Goal: Task Accomplishment & Management: Use online tool/utility

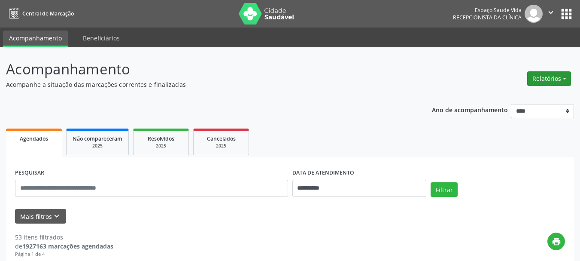
click at [543, 78] on button "Relatórios" at bounding box center [549, 78] width 44 height 15
click at [497, 97] on link "Agendamentos" at bounding box center [525, 97] width 92 height 12
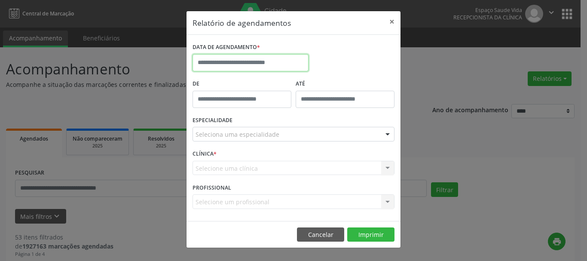
click at [206, 63] on input "text" at bounding box center [250, 62] width 116 height 17
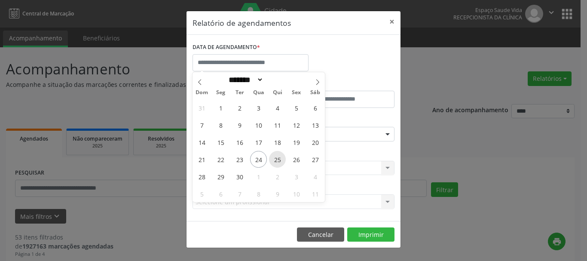
click at [274, 158] on span "25" at bounding box center [277, 159] width 17 height 17
type input "**********"
click at [274, 158] on span "25" at bounding box center [277, 159] width 17 height 17
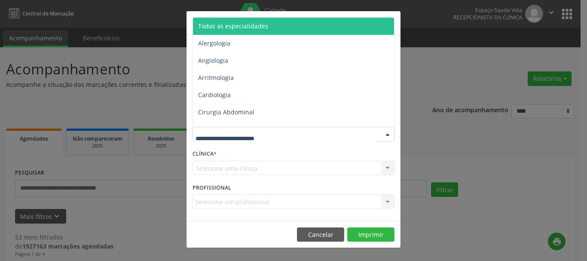
click at [218, 29] on span "Todas as especialidades" at bounding box center [233, 26] width 70 height 8
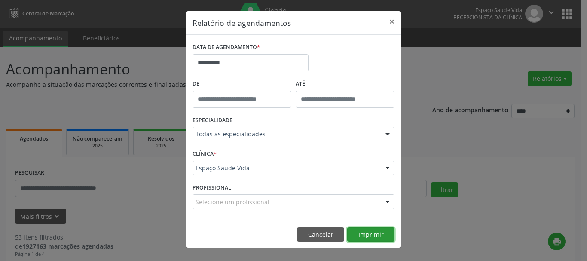
click at [377, 231] on button "Imprimir" at bounding box center [370, 234] width 47 height 15
click at [248, 43] on label "DATA DE AGENDAMENTO *" at bounding box center [225, 47] width 67 height 13
drag, startPoint x: 248, startPoint y: 43, endPoint x: 219, endPoint y: 47, distance: 29.0
click at [225, 45] on label "DATA DE AGENDAMENTO *" at bounding box center [225, 47] width 67 height 13
click at [289, 22] on h5 "Relatório de agendamentos" at bounding box center [241, 22] width 98 height 11
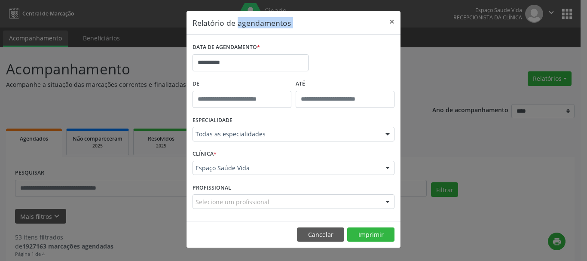
drag, startPoint x: 289, startPoint y: 22, endPoint x: 279, endPoint y: 15, distance: 12.3
click at [279, 16] on header "Relatório de agendamentos ×" at bounding box center [293, 23] width 214 height 24
